Goal: Check status: Check status

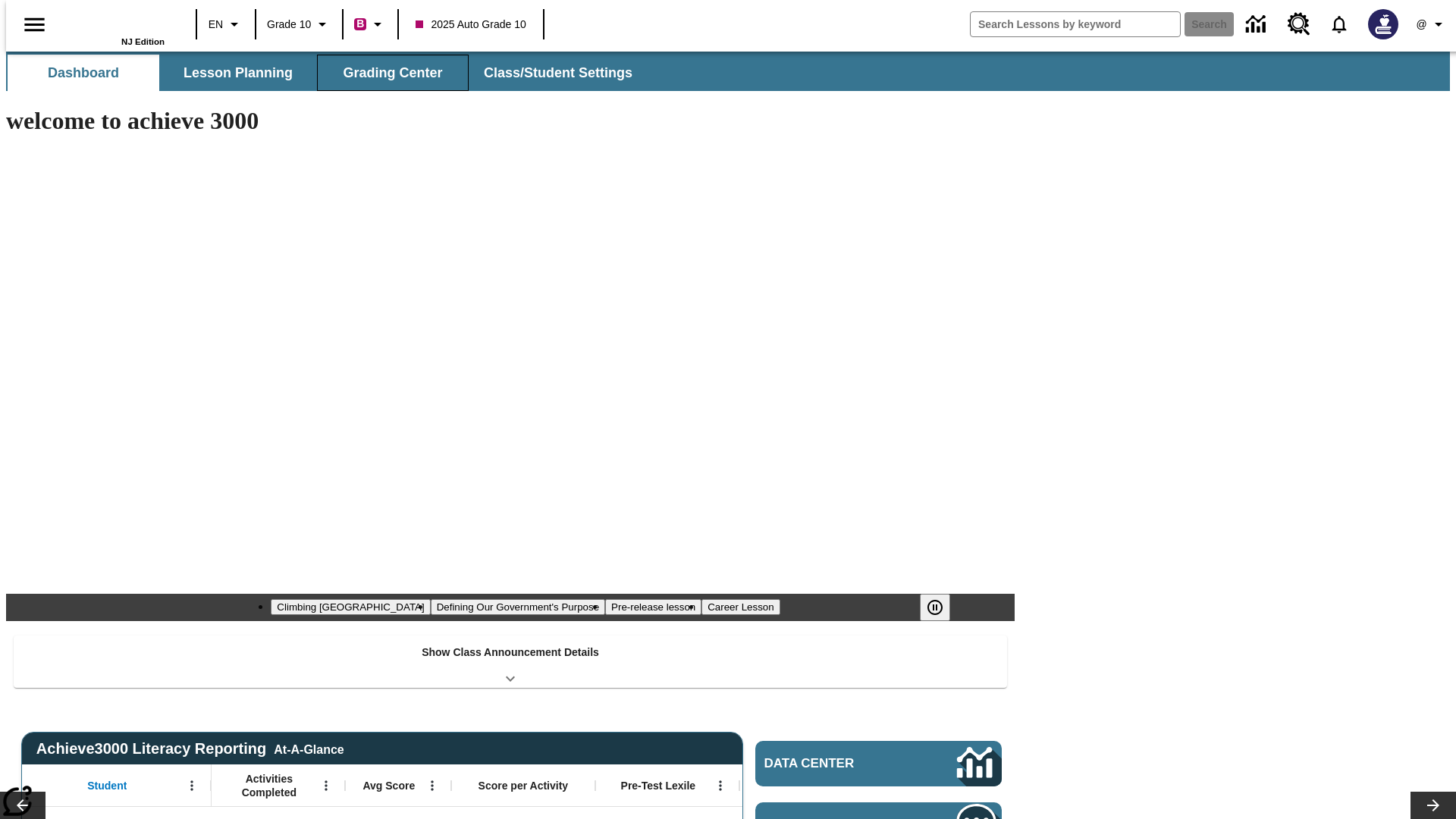
click at [387, 73] on button "Grading Center" at bounding box center [392, 73] width 152 height 36
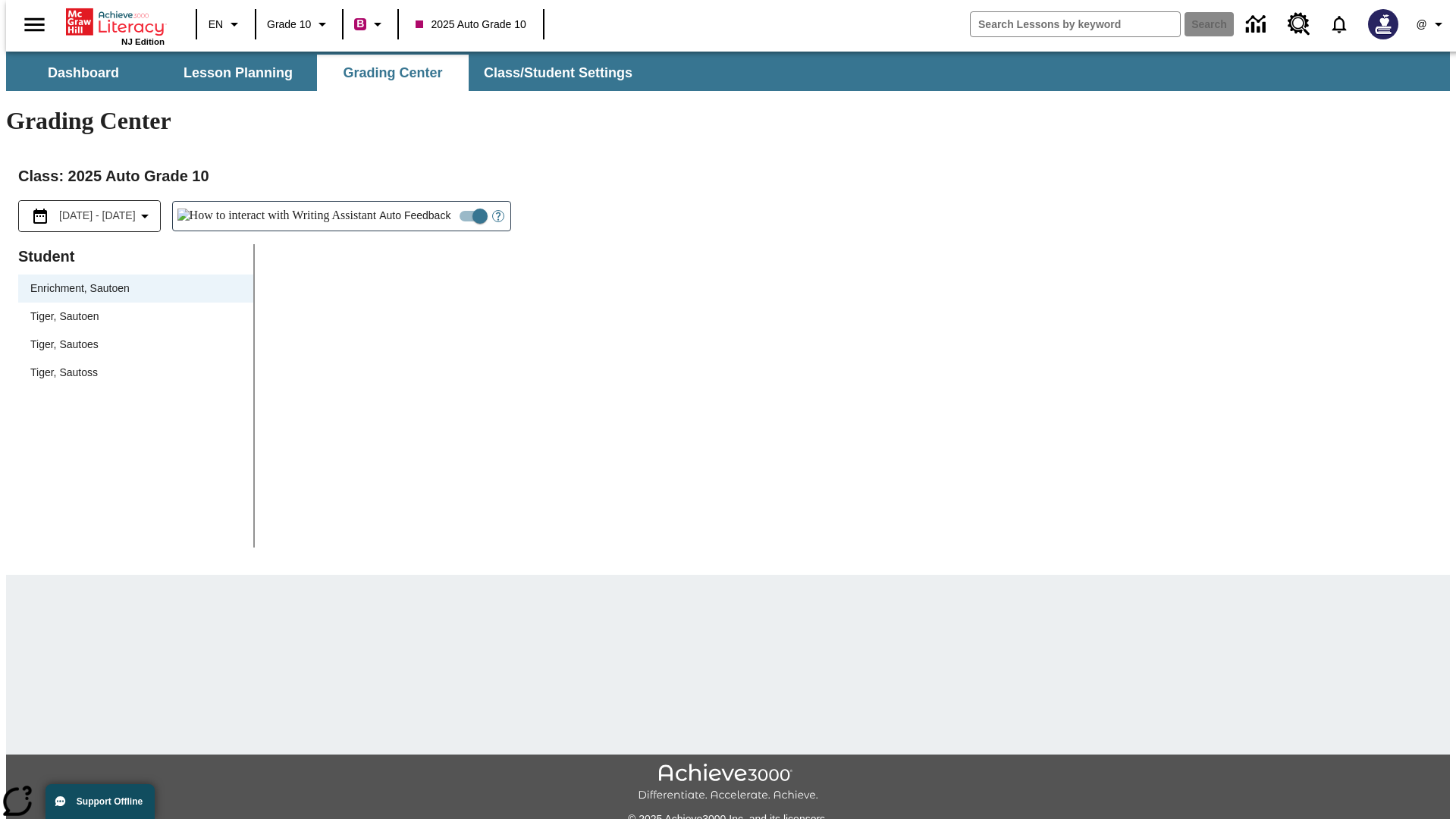
click at [131, 308] on span "Tiger, Sautoen" at bounding box center [136, 316] width 211 height 16
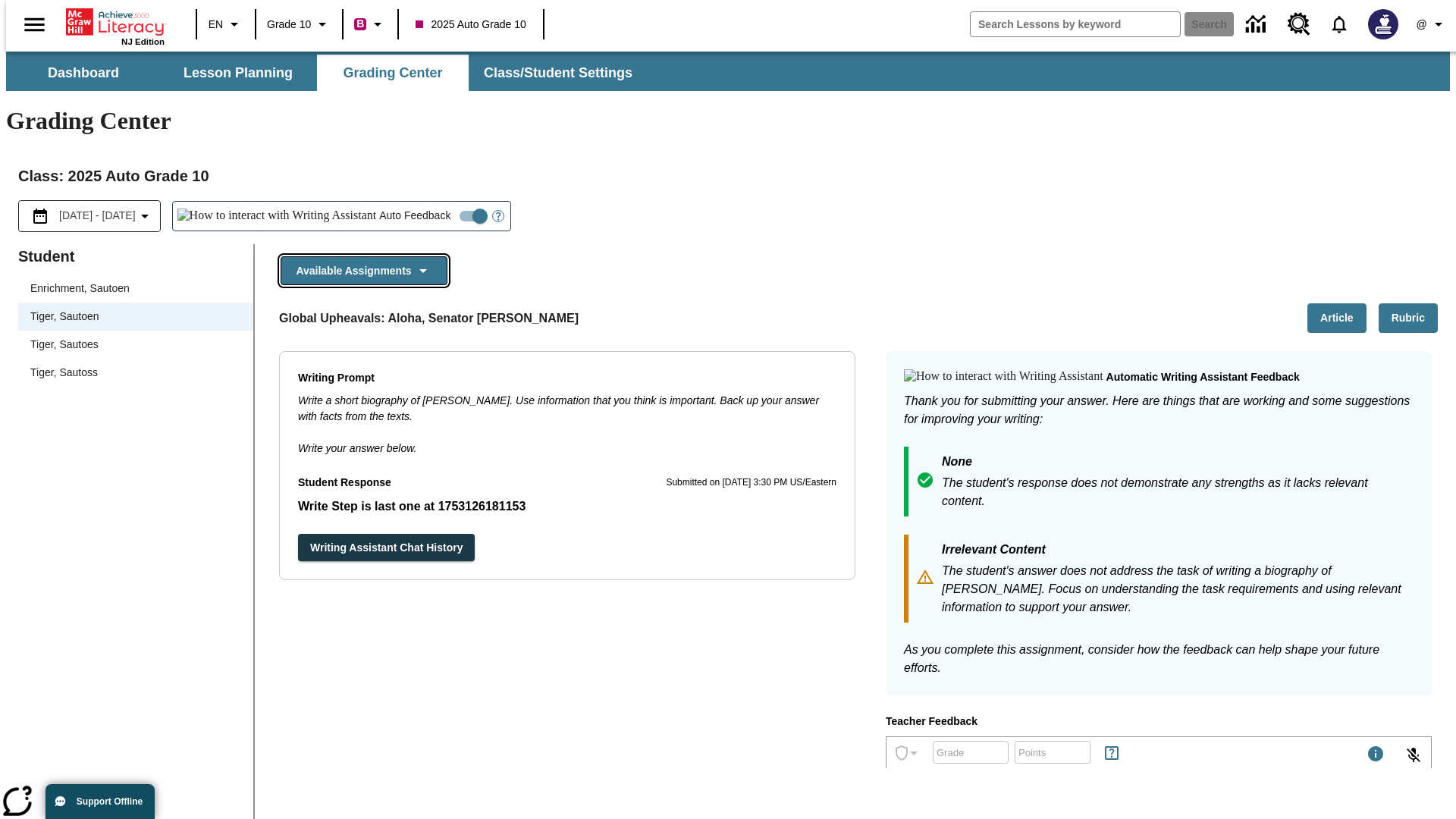
click at [359, 256] on button "Available Assignments" at bounding box center [364, 270] width 167 height 30
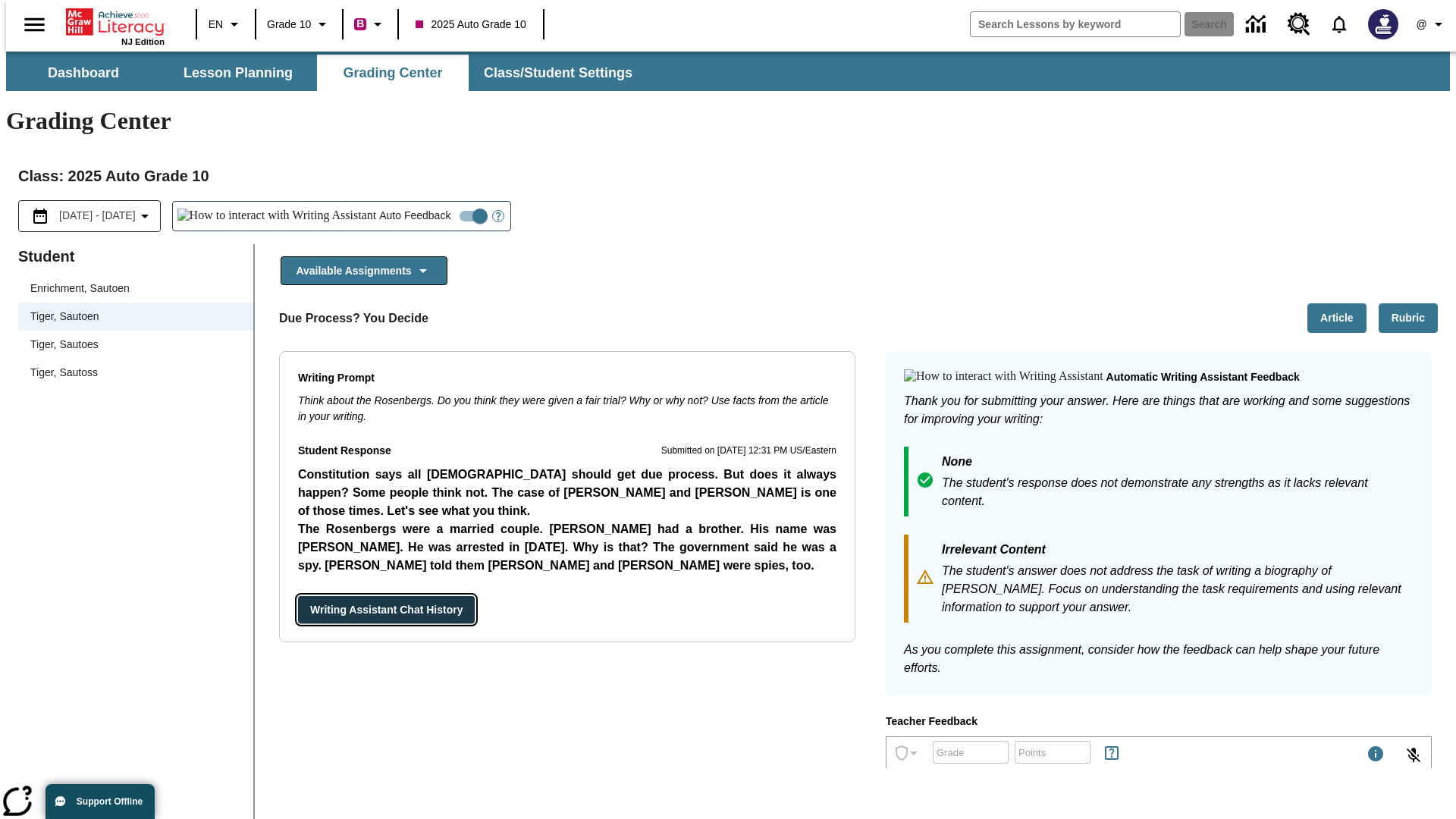
click at [298, 596] on button "Writing Assistant Chat History" at bounding box center [386, 609] width 177 height 28
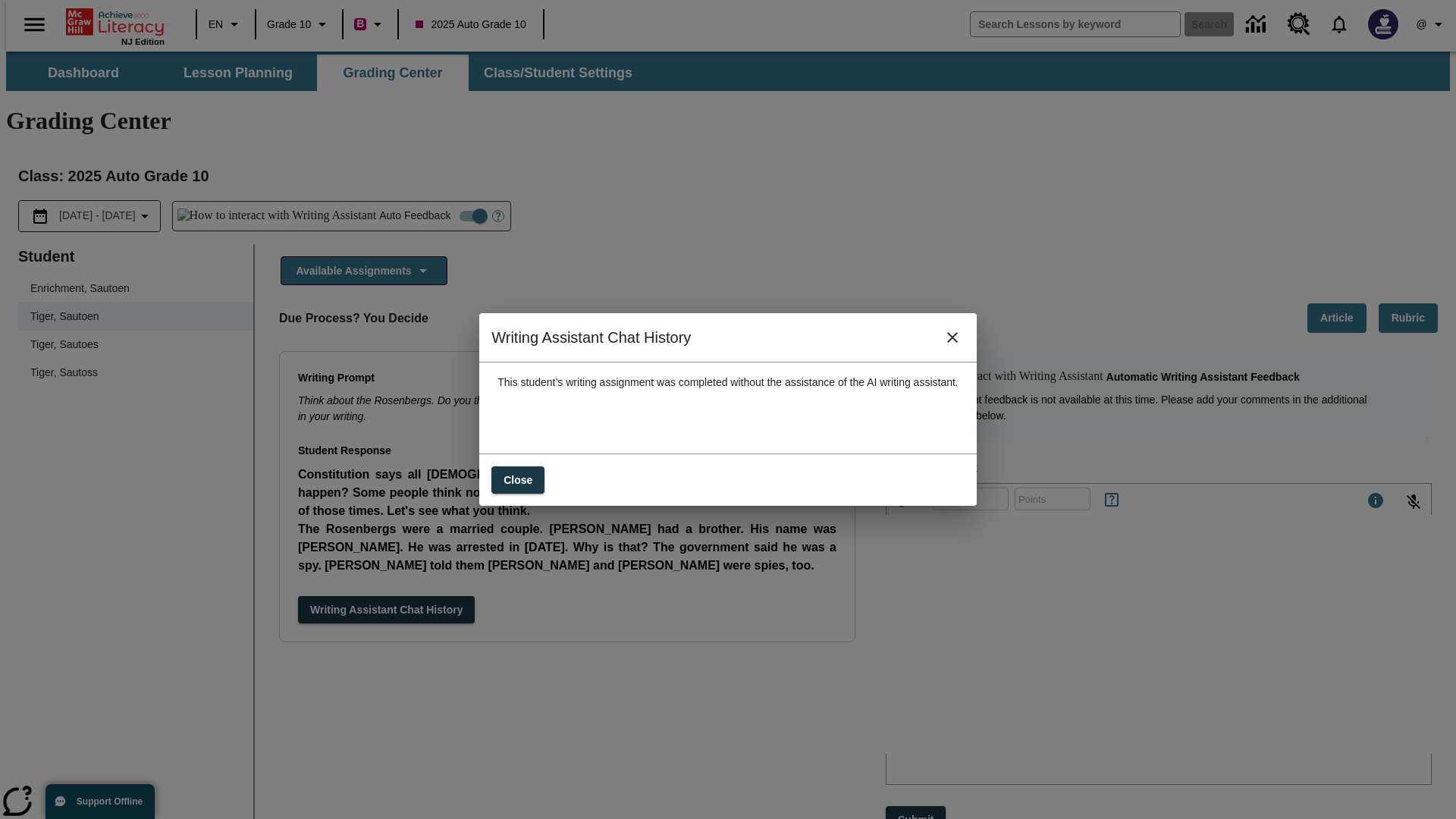
click at [958, 343] on icon "close" at bounding box center [952, 337] width 11 height 10
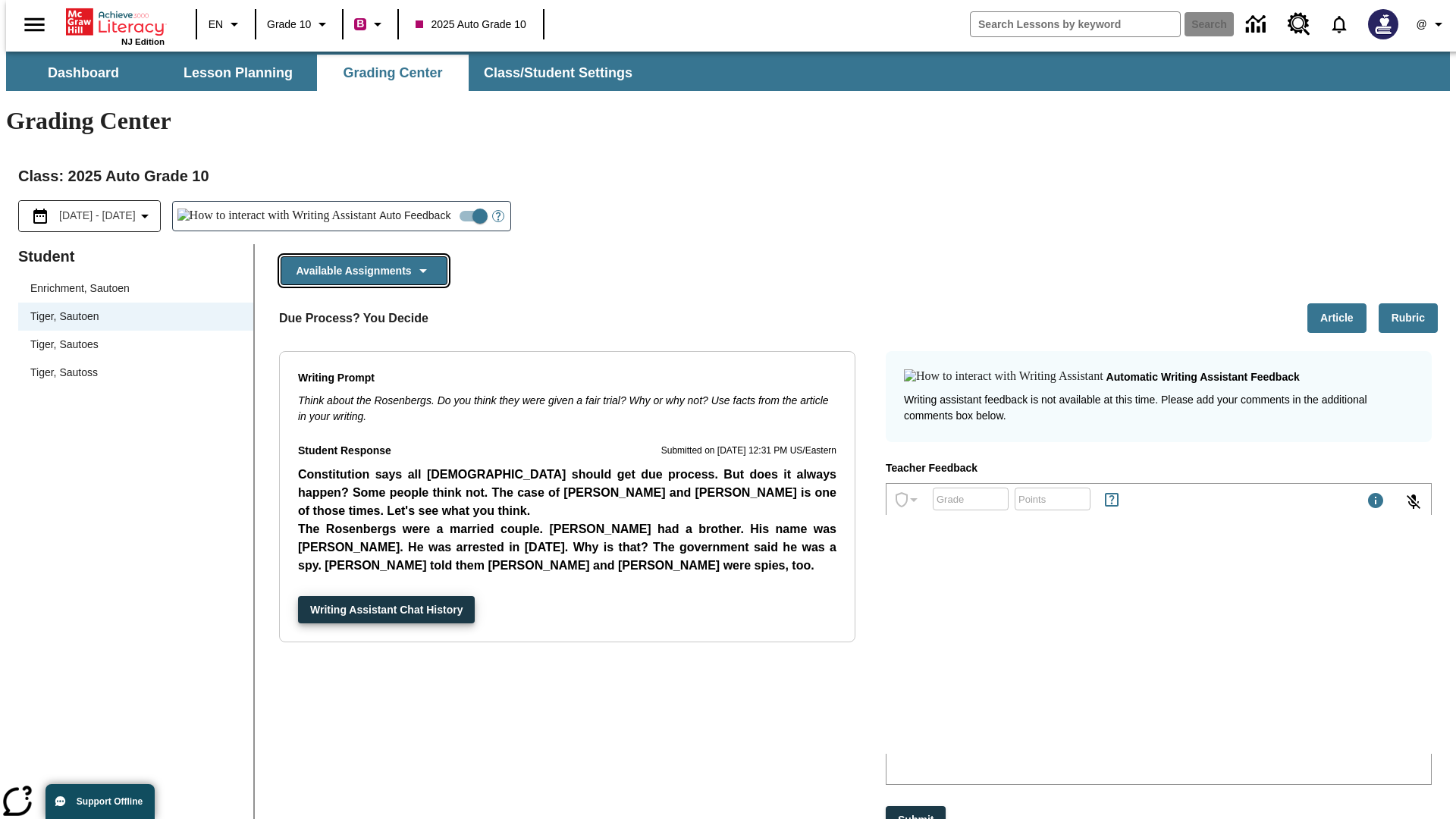
click at [359, 256] on button "Available Assignments" at bounding box center [364, 270] width 167 height 30
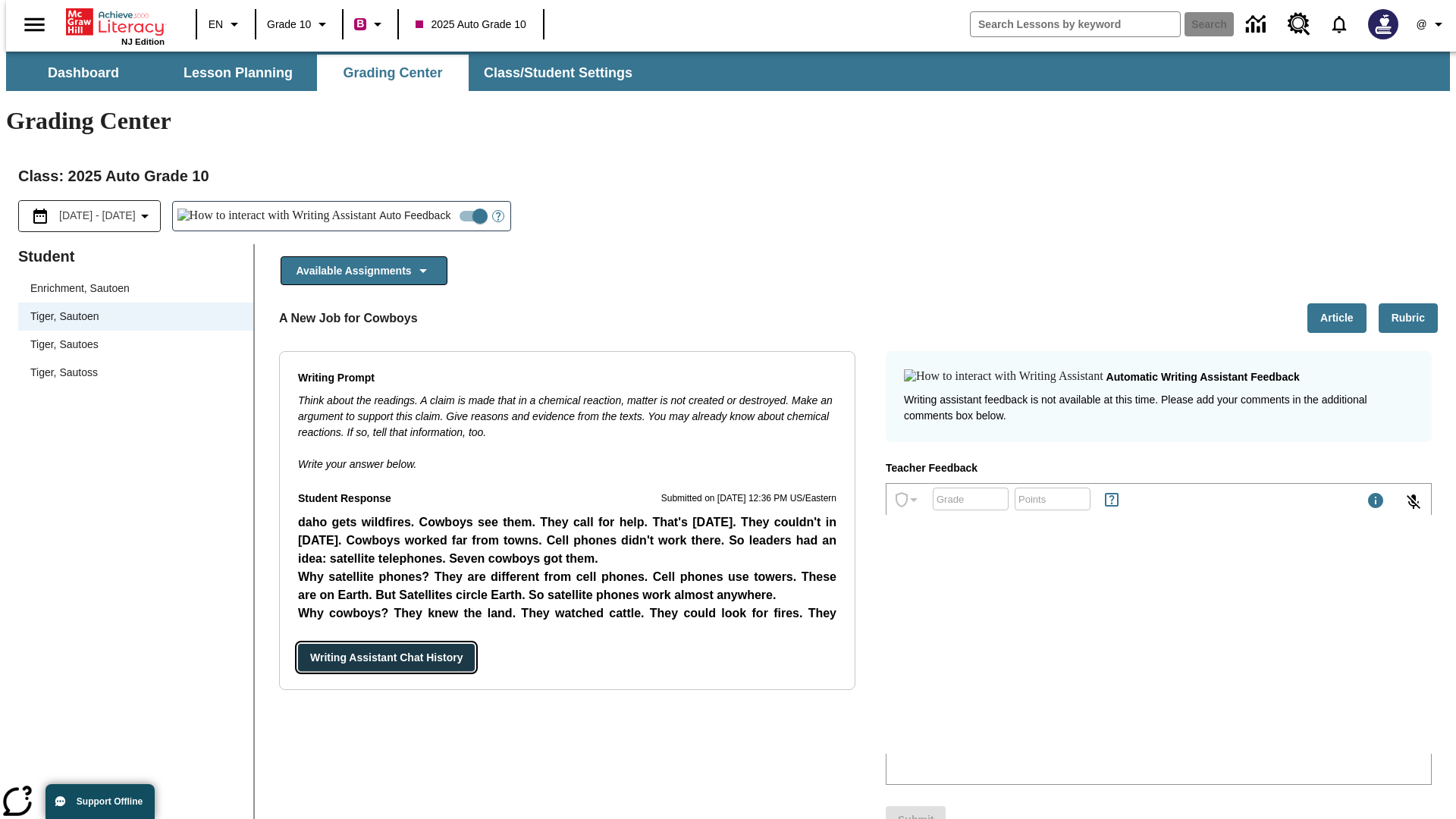
click at [298, 643] on button "Writing Assistant Chat History" at bounding box center [386, 657] width 177 height 28
